Goal: Task Accomplishment & Management: Complete application form

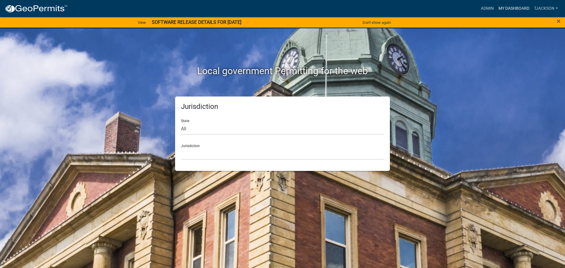
click at [510, 7] on link "My Dashboard" at bounding box center [514, 8] width 36 height 11
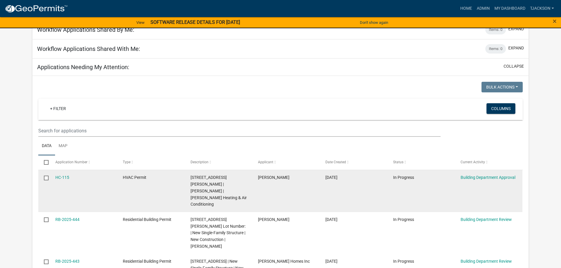
scroll to position [118, 0]
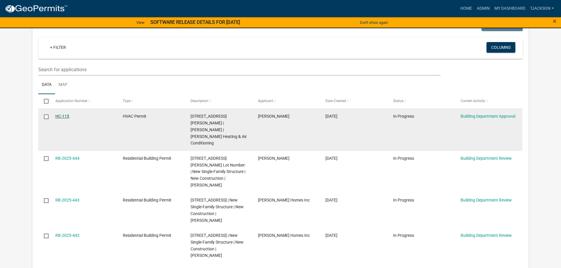
click at [55, 114] on link "HC-115" at bounding box center [62, 116] width 14 height 5
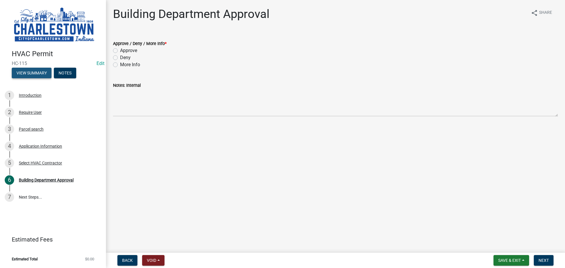
click at [26, 72] on button "View Summary" at bounding box center [32, 73] width 40 height 11
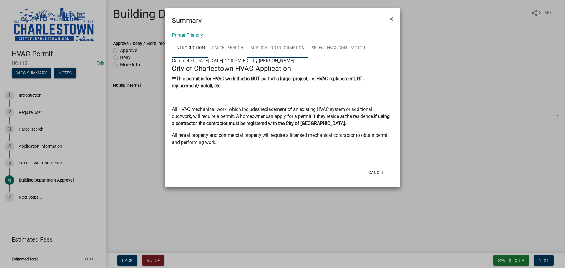
click at [282, 49] on link "Application Information" at bounding box center [277, 48] width 61 height 19
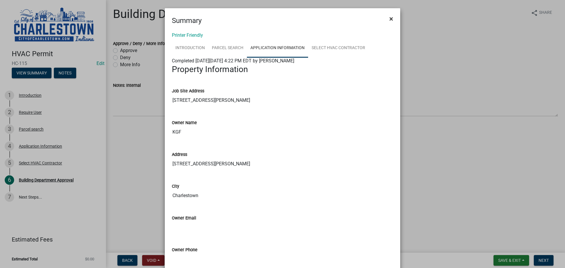
click at [390, 17] on span "×" at bounding box center [391, 19] width 4 height 8
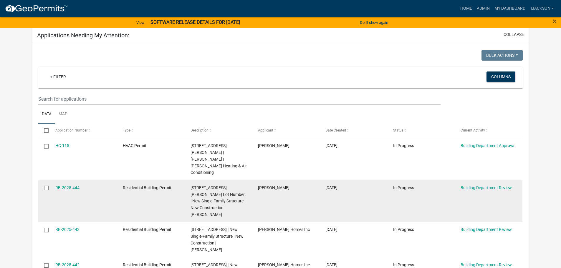
scroll to position [235, 0]
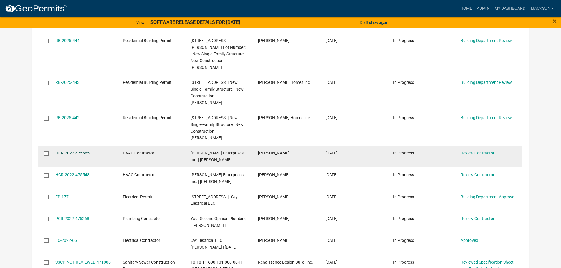
click at [69, 151] on link "HCR-2022-475565" at bounding box center [72, 153] width 34 height 5
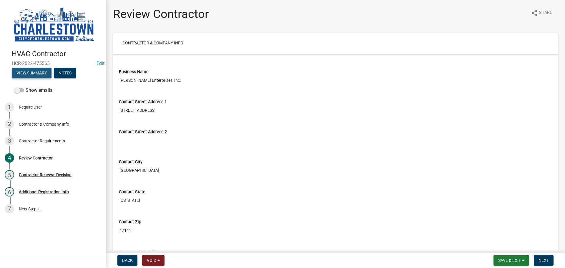
click at [44, 73] on button "View Summary" at bounding box center [32, 73] width 40 height 11
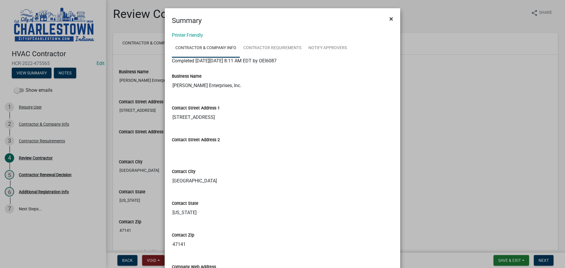
click at [391, 19] on span "×" at bounding box center [391, 19] width 4 height 8
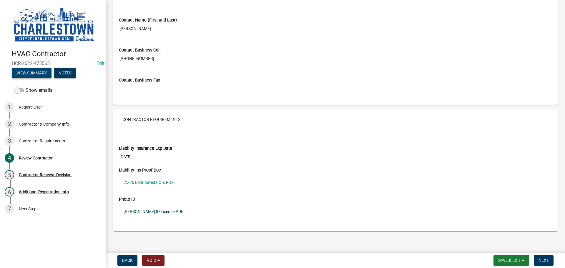
scroll to position [324, 0]
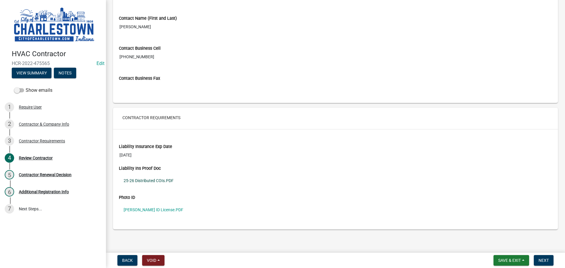
click at [133, 179] on link "25-26 Distributed COIs.PDF" at bounding box center [335, 181] width 433 height 14
click at [160, 209] on link "[PERSON_NAME] ID License.PDF" at bounding box center [335, 210] width 433 height 14
click at [540, 259] on span "Next" at bounding box center [544, 260] width 10 height 5
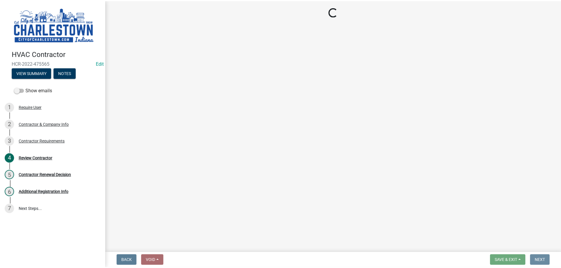
scroll to position [0, 0]
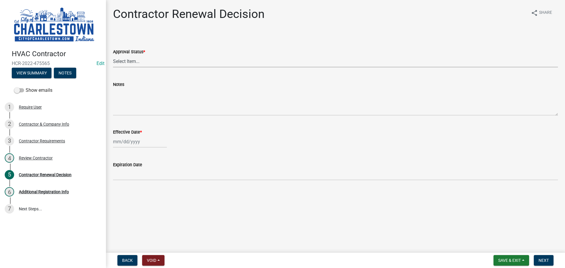
click at [125, 55] on select "Select Item... Approved Denied" at bounding box center [335, 61] width 445 height 12
click at [113, 55] on select "Select Item... Approved Denied" at bounding box center [335, 61] width 445 height 12
select select "30db8998-795d-4bbe-8e49-f1ade8865815"
click at [126, 141] on div at bounding box center [140, 142] width 54 height 12
select select "9"
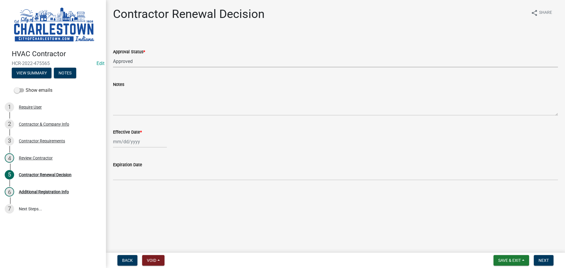
select select "2025"
click at [139, 184] on div "10" at bounding box center [137, 182] width 9 height 9
type input "[DATE]"
click at [546, 263] on span "Next" at bounding box center [544, 260] width 10 height 5
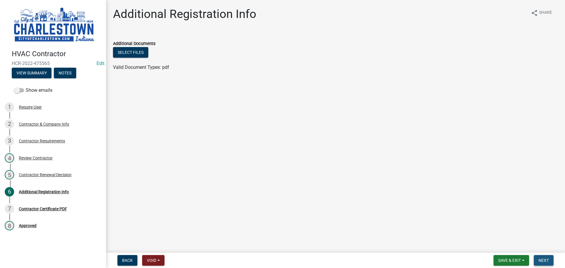
click at [544, 260] on span "Next" at bounding box center [544, 260] width 10 height 5
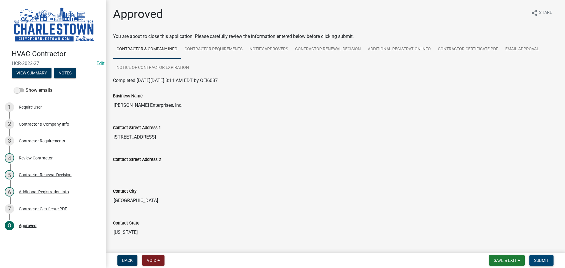
click at [543, 258] on button "Submit" at bounding box center [541, 260] width 24 height 11
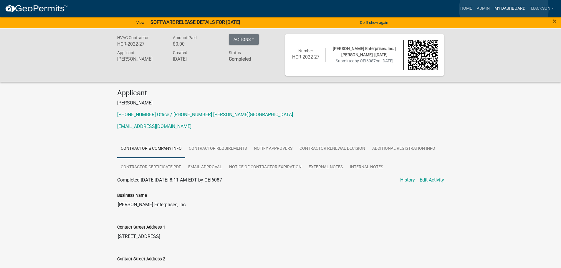
click at [504, 9] on link "My Dashboard" at bounding box center [510, 8] width 36 height 11
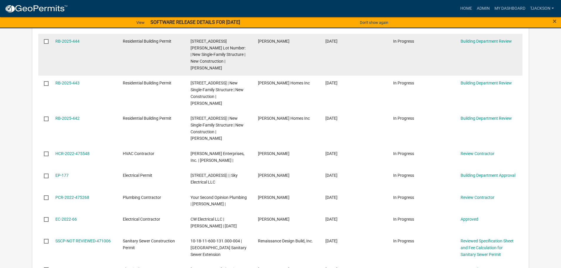
scroll to position [235, 0]
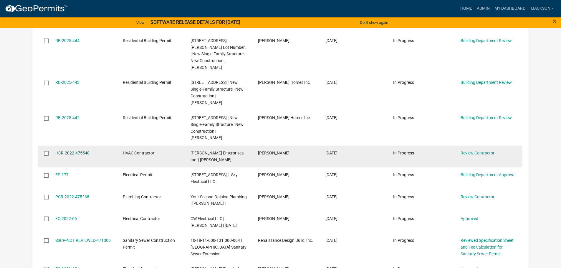
click at [77, 151] on link "HCR-2022-475548" at bounding box center [72, 153] width 34 height 5
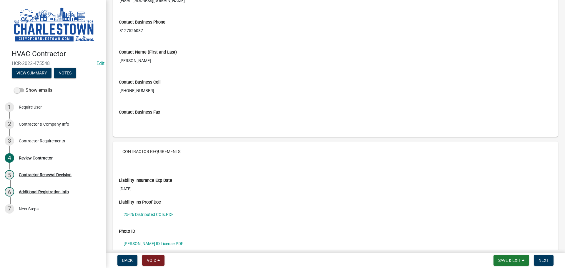
scroll to position [326, 0]
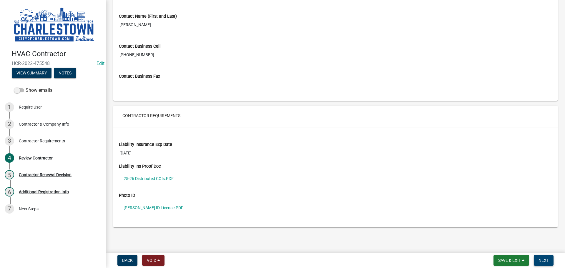
click at [545, 261] on span "Next" at bounding box center [544, 260] width 10 height 5
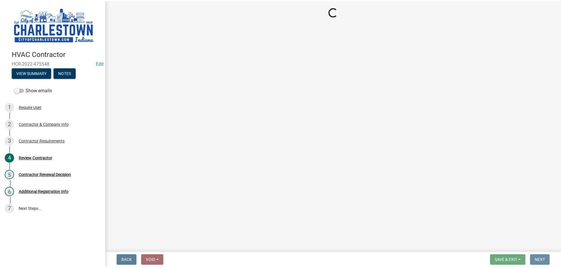
scroll to position [0, 0]
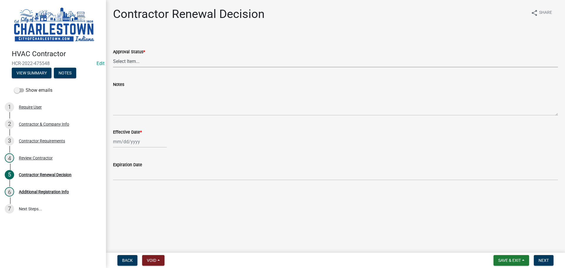
click at [125, 62] on select "Select Item... Approved Denied" at bounding box center [335, 61] width 445 height 12
click at [113, 55] on select "Select Item... Approved Denied" at bounding box center [335, 61] width 445 height 12
select select "30db8998-795d-4bbe-8e49-f1ade8865815"
click at [124, 142] on div at bounding box center [140, 142] width 54 height 12
select select "9"
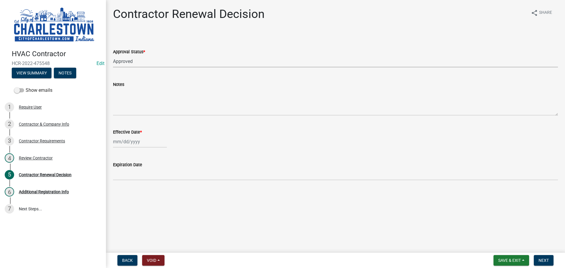
select select "2025"
click at [137, 184] on div "10" at bounding box center [137, 182] width 9 height 9
type input "[DATE]"
click at [546, 260] on span "Next" at bounding box center [544, 260] width 10 height 5
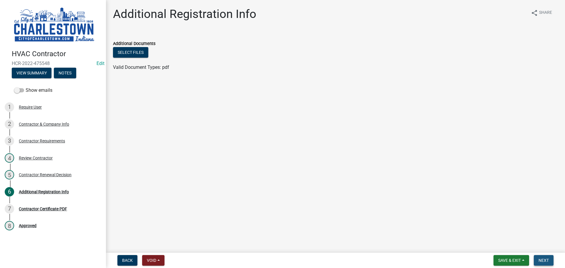
click at [543, 261] on span "Next" at bounding box center [544, 260] width 10 height 5
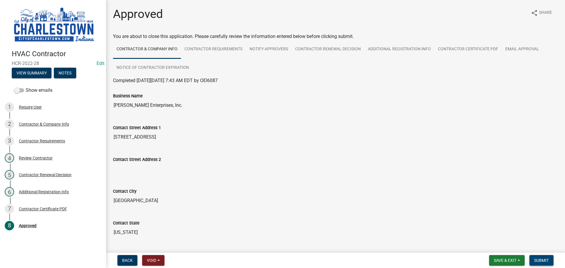
click at [542, 261] on span "Submit" at bounding box center [541, 260] width 15 height 5
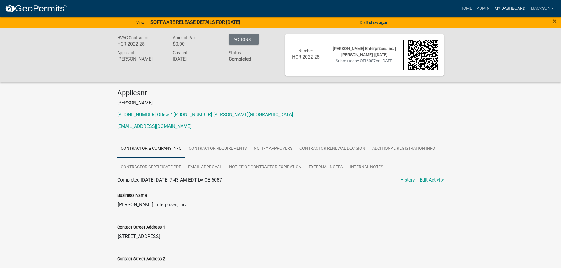
click at [516, 7] on link "My Dashboard" at bounding box center [510, 8] width 36 height 11
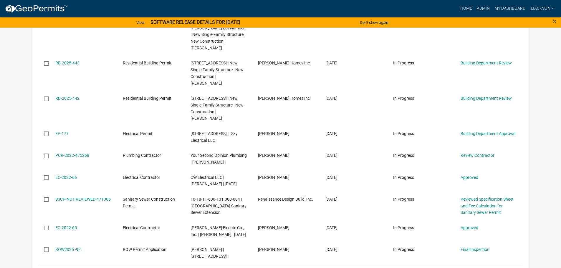
scroll to position [265, 0]
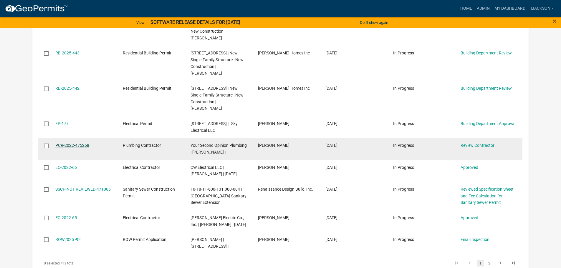
click at [83, 143] on link "PCR-2022-475268" at bounding box center [72, 145] width 34 height 5
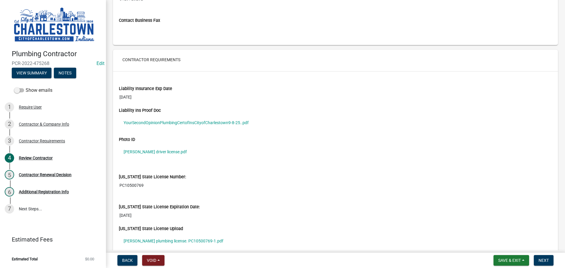
scroll to position [353, 0]
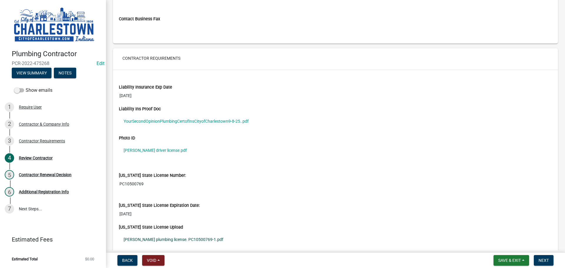
click at [157, 240] on link "[PERSON_NAME] plumbing license. PC10500769-1.pdf" at bounding box center [335, 240] width 433 height 14
click at [157, 121] on link "YourSecondOpinionPlumbingCertofInsCityofCharlestown9-8-25..pdf" at bounding box center [335, 121] width 433 height 14
click at [546, 260] on span "Next" at bounding box center [544, 260] width 10 height 5
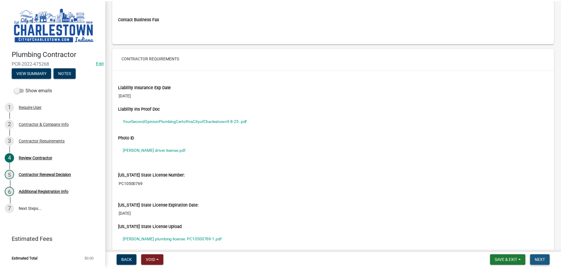
scroll to position [0, 0]
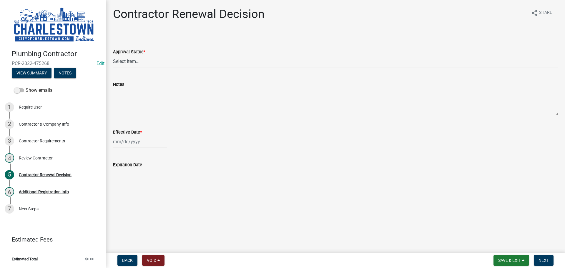
click at [124, 63] on select "Select Item... Approved Denied" at bounding box center [335, 61] width 445 height 12
click at [113, 55] on select "Select Item... Approved Denied" at bounding box center [335, 61] width 445 height 12
select select "30db8998-795d-4bbe-8e49-f1ade8865815"
click at [119, 143] on div at bounding box center [140, 142] width 54 height 12
select select "9"
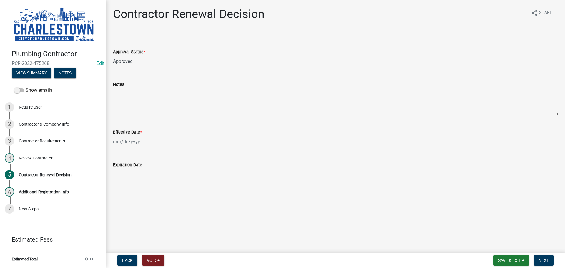
select select "2025"
click at [138, 179] on div "10" at bounding box center [137, 182] width 9 height 9
type input "[DATE]"
click at [536, 260] on button "Next" at bounding box center [544, 260] width 20 height 11
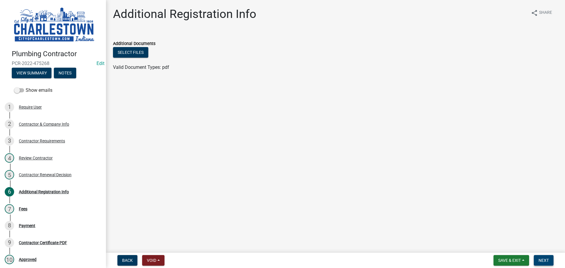
click at [549, 261] on button "Next" at bounding box center [544, 260] width 20 height 11
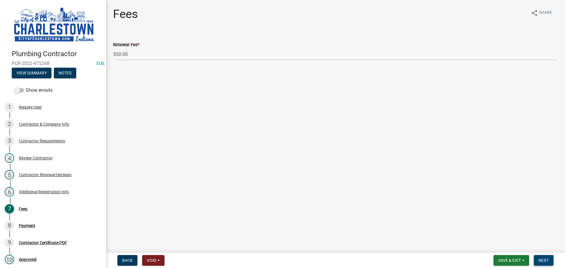
click at [539, 260] on span "Next" at bounding box center [544, 260] width 10 height 5
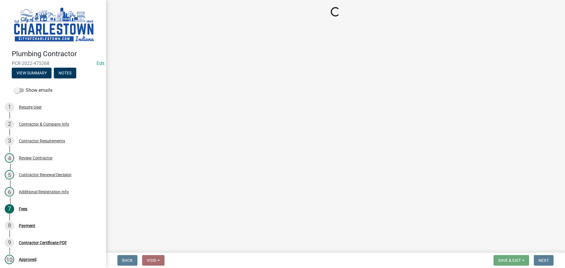
select select "3: 3"
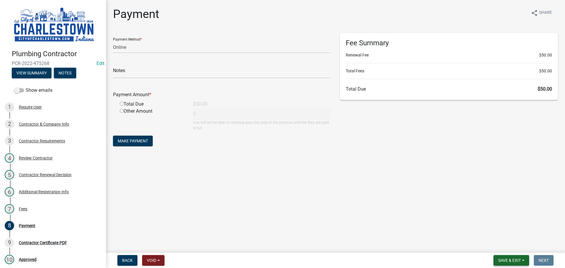
click at [512, 262] on span "Save & Exit" at bounding box center [509, 260] width 23 height 5
click at [498, 245] on button "Save & Exit" at bounding box center [505, 245] width 47 height 14
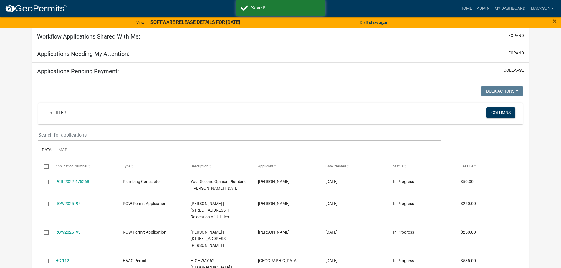
scroll to position [88, 0]
